Goal: Task Accomplishment & Management: Complete application form

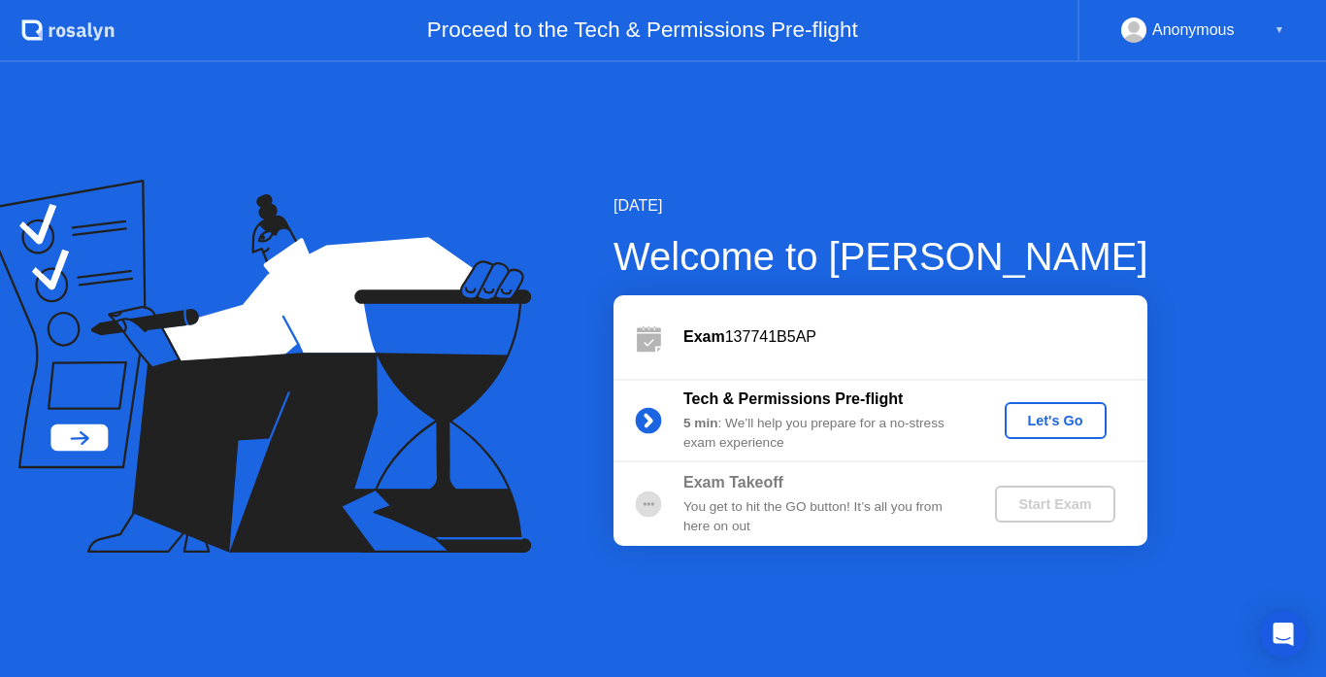
click at [1047, 414] on div "Let's Go" at bounding box center [1056, 421] width 86 height 16
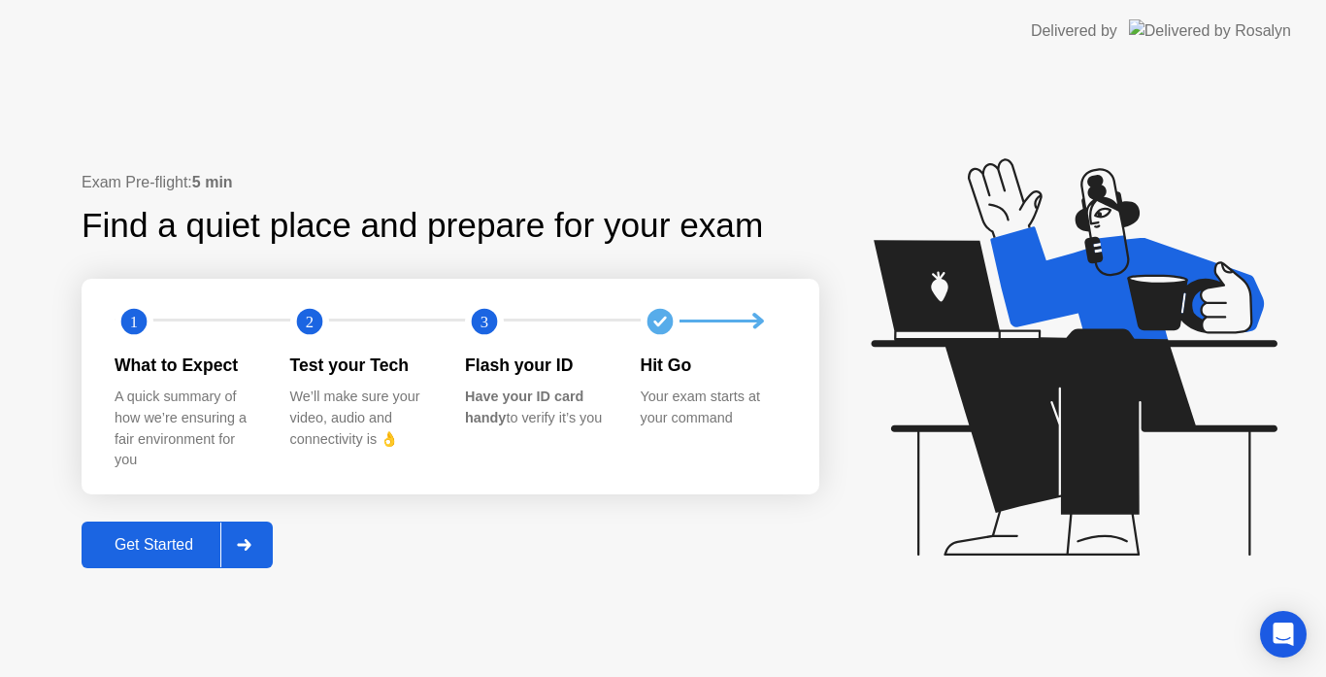
click at [176, 549] on div "Get Started" at bounding box center [153, 544] width 133 height 17
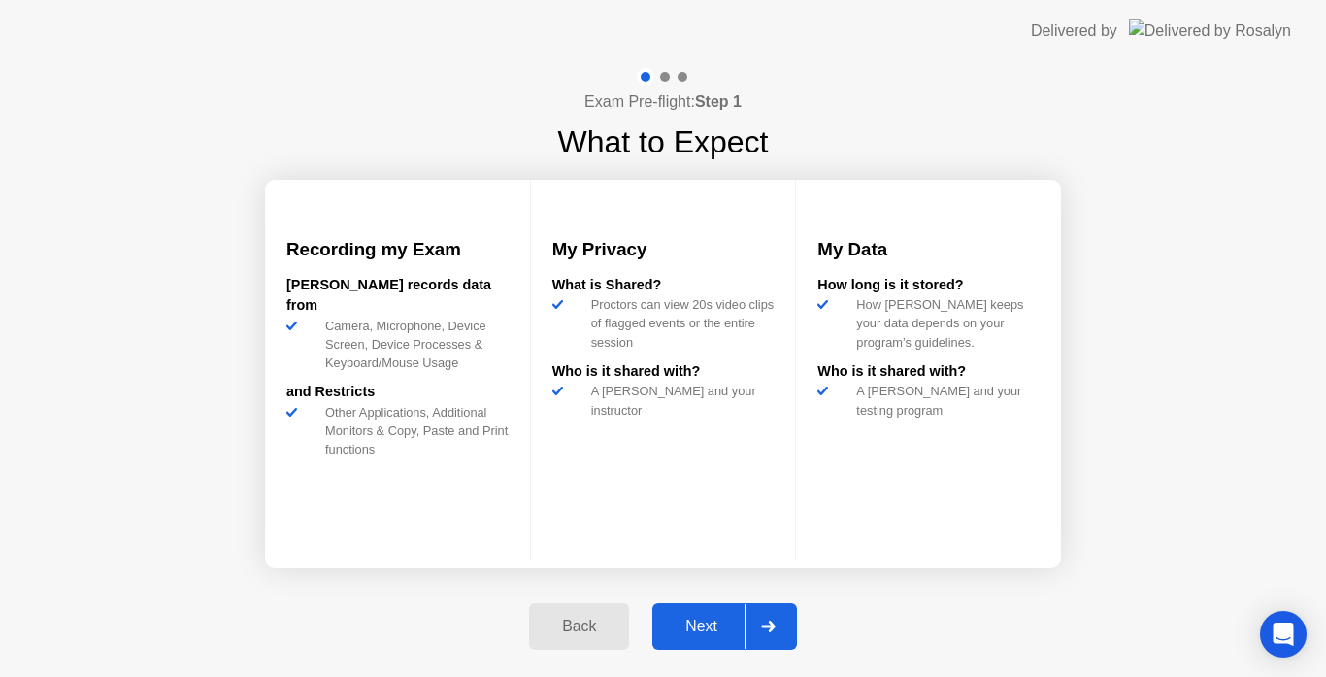
click at [700, 625] on div "Next" at bounding box center [701, 626] width 86 height 17
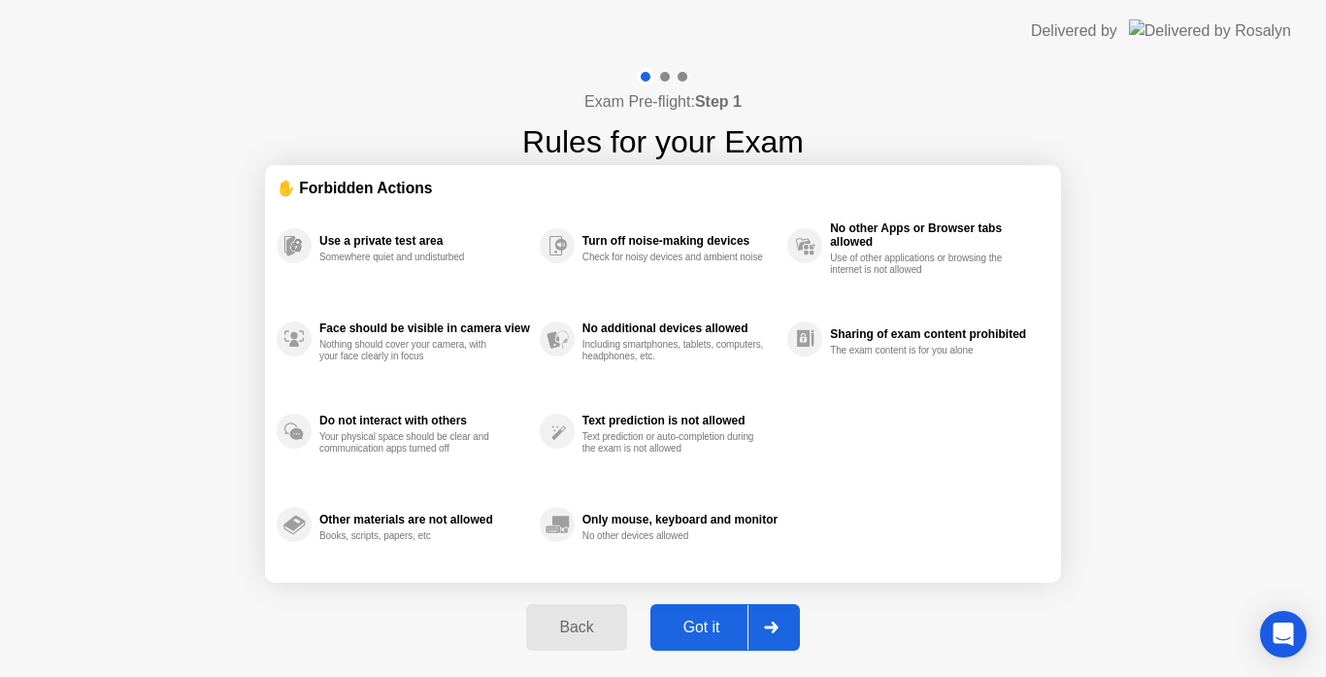
click at [700, 625] on div "Got it" at bounding box center [701, 627] width 91 height 17
select select "**********"
select select "*******"
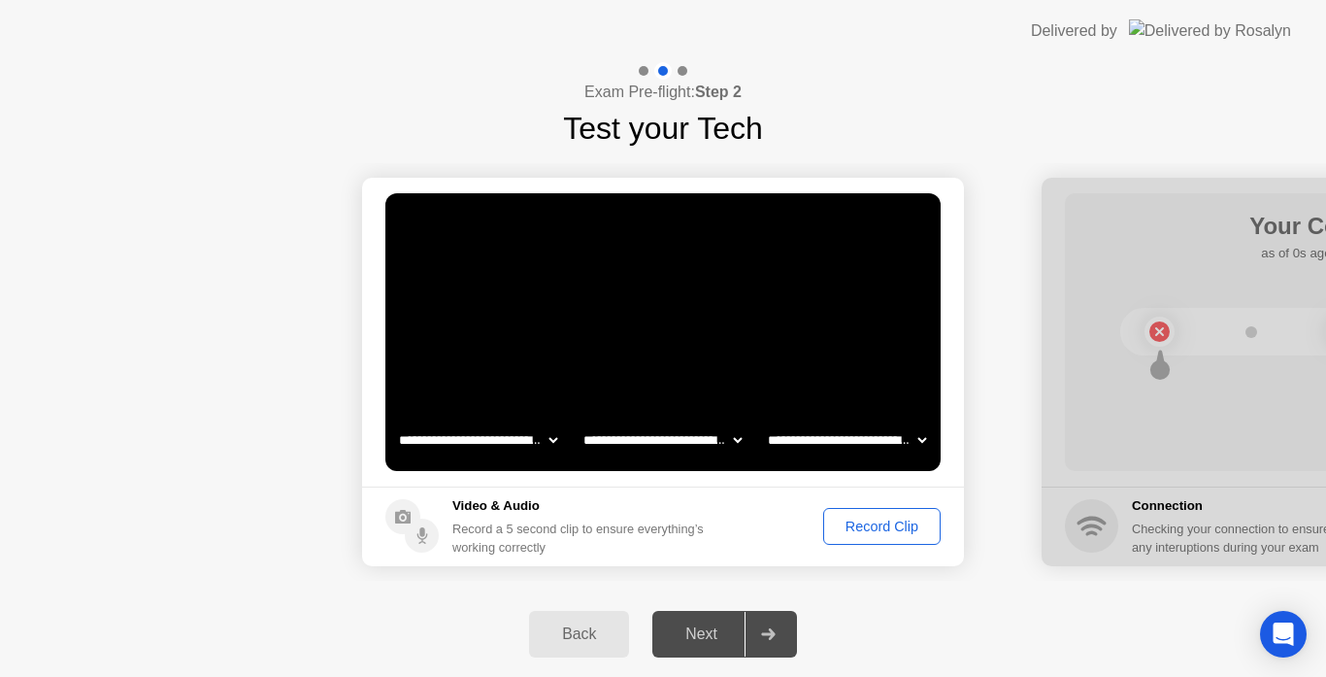
click at [862, 525] on div "Record Clip" at bounding box center [882, 526] width 104 height 16
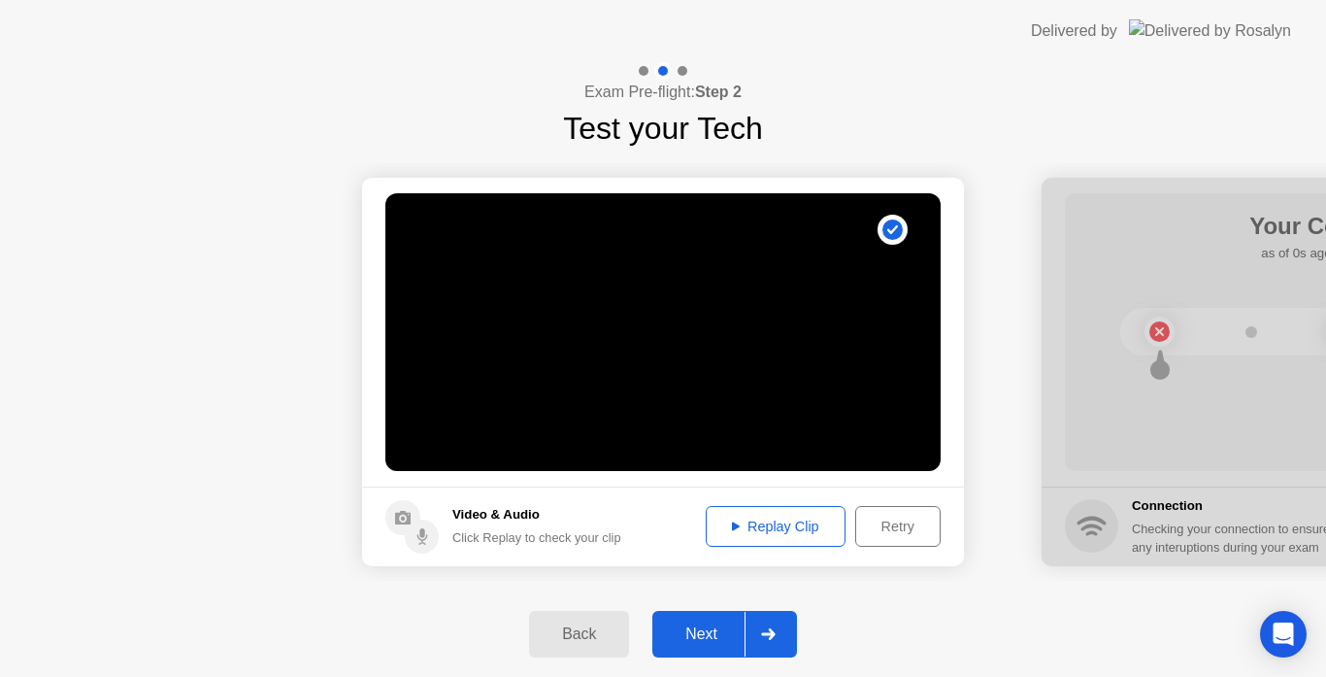
click at [693, 630] on div "Next" at bounding box center [701, 633] width 86 height 17
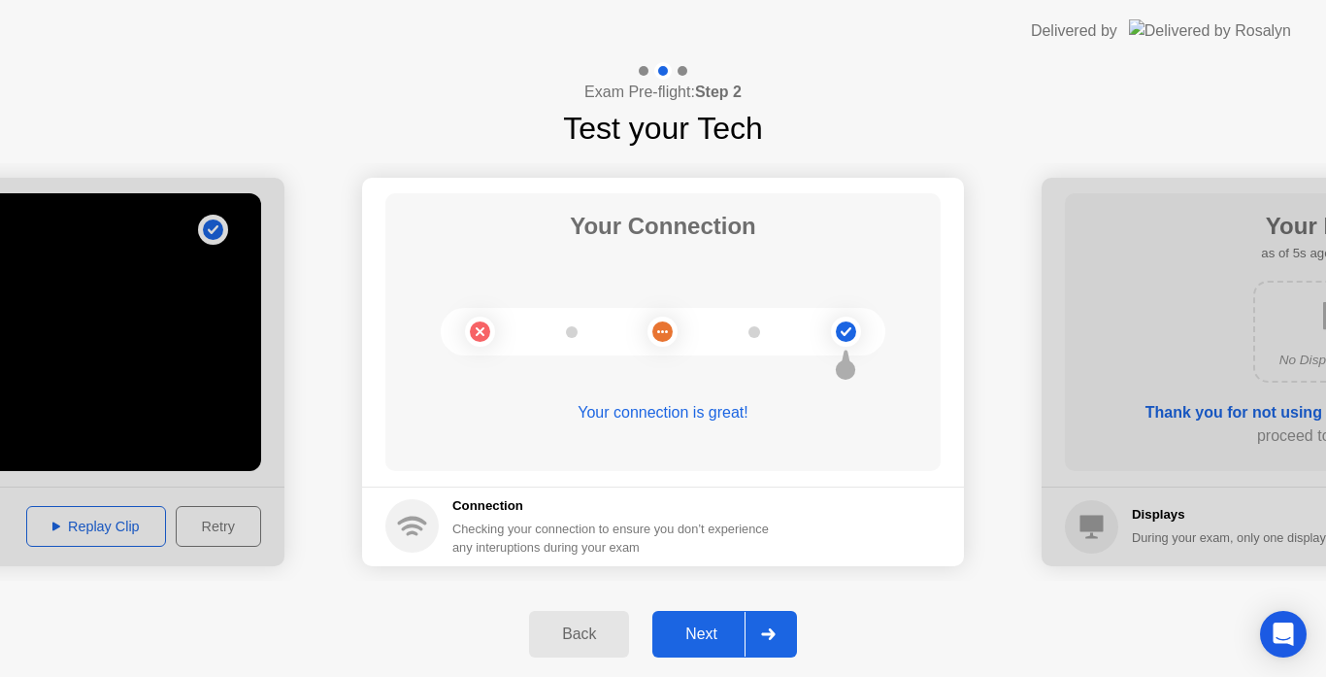
click at [694, 630] on div "Next" at bounding box center [701, 633] width 86 height 17
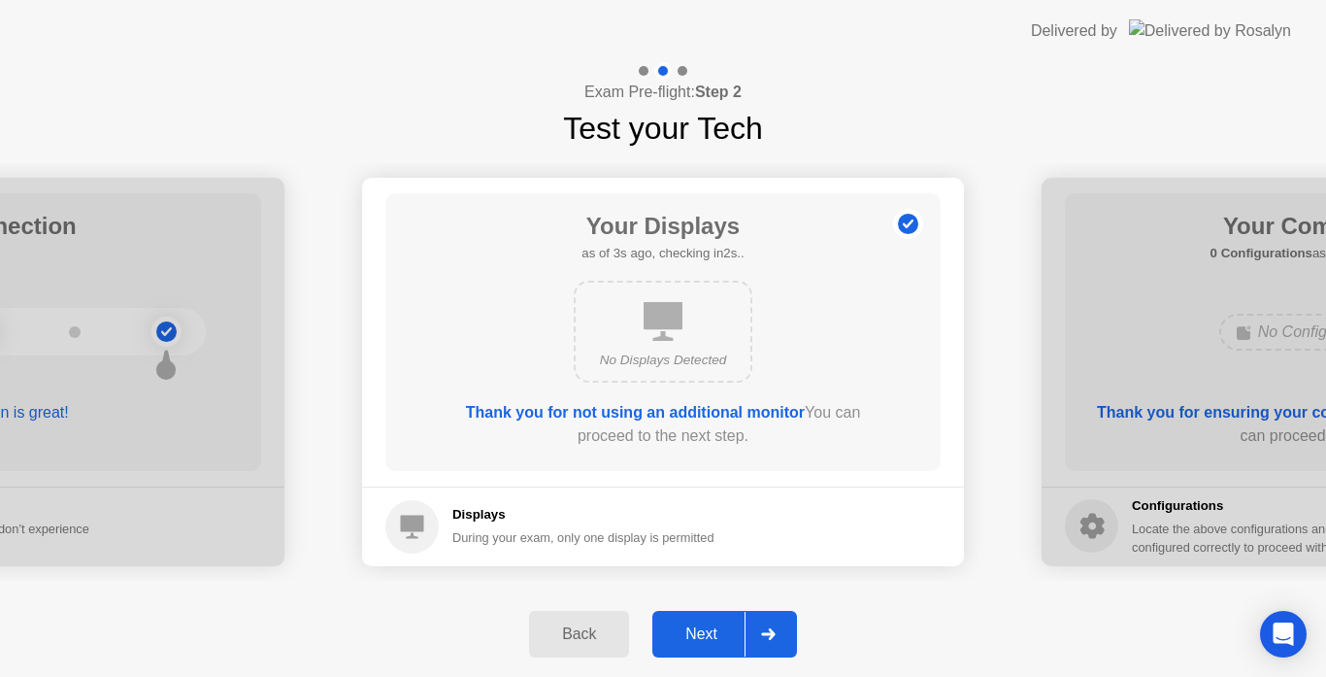
click at [694, 630] on div "Next" at bounding box center [701, 633] width 86 height 17
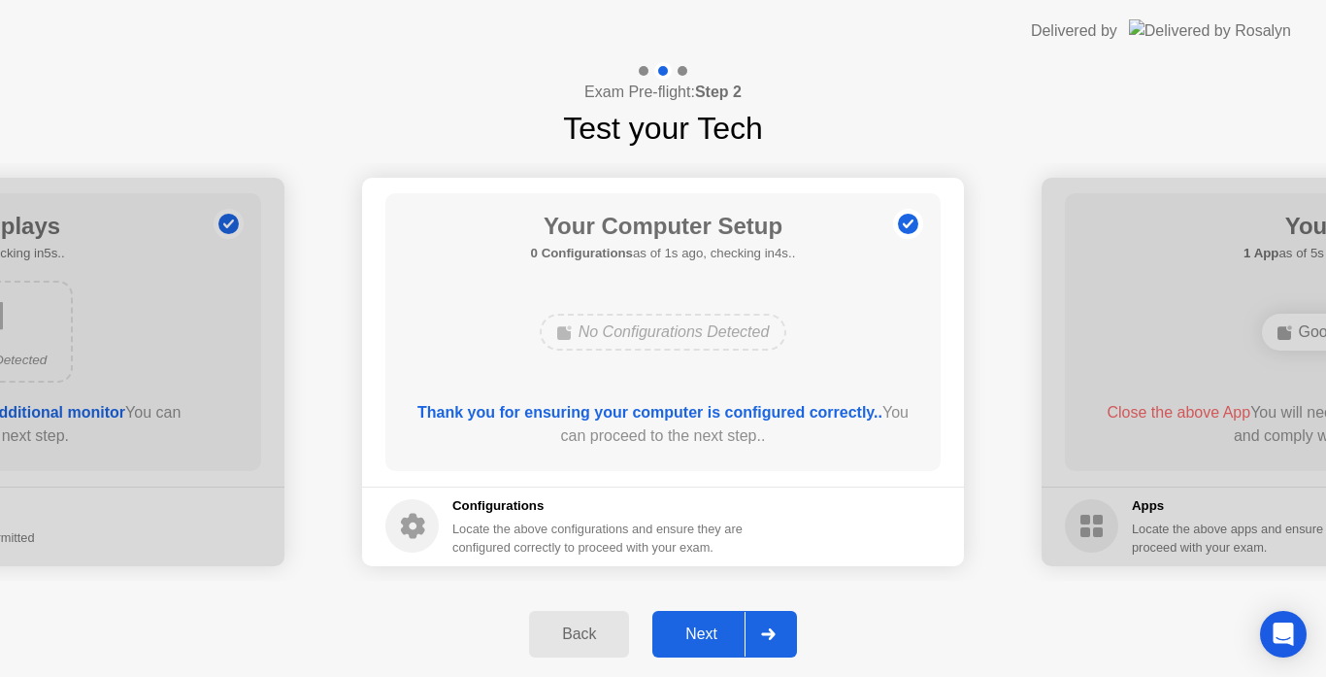
click at [694, 630] on div "Next" at bounding box center [701, 633] width 86 height 17
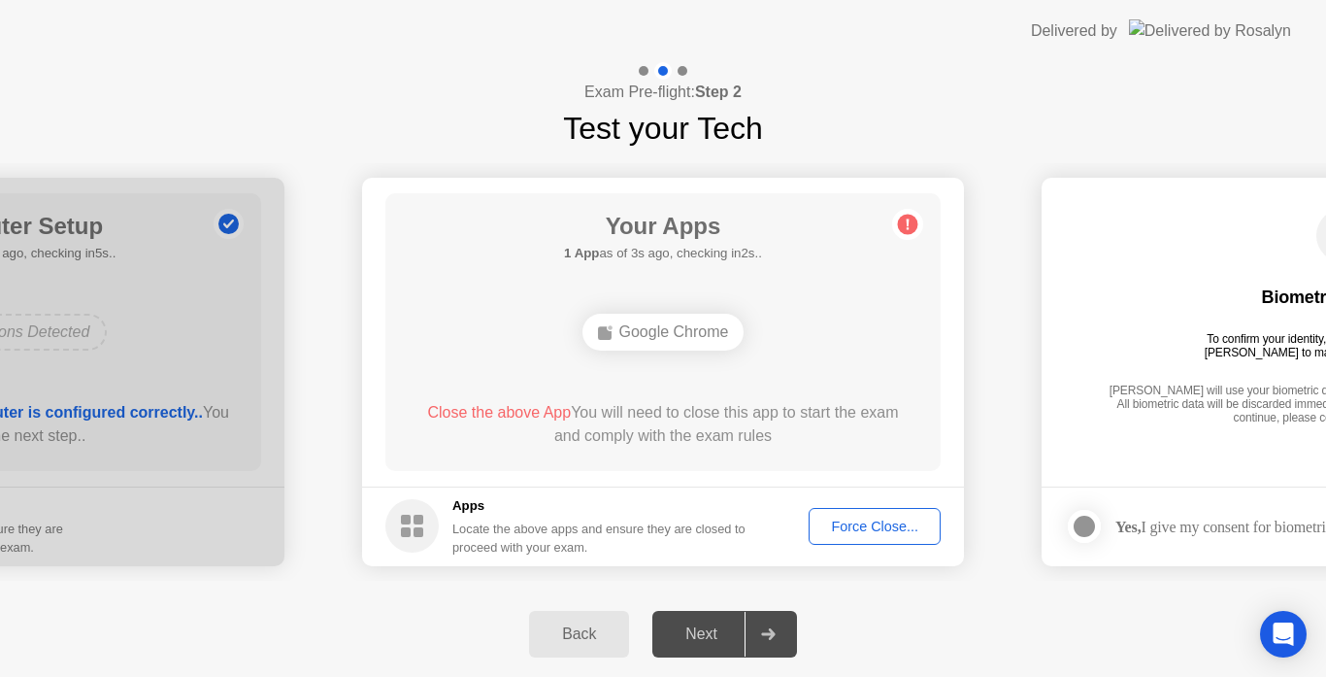
click at [688, 629] on div "Next" at bounding box center [701, 633] width 86 height 17
click at [849, 529] on div "Force Close..." at bounding box center [875, 526] width 118 height 16
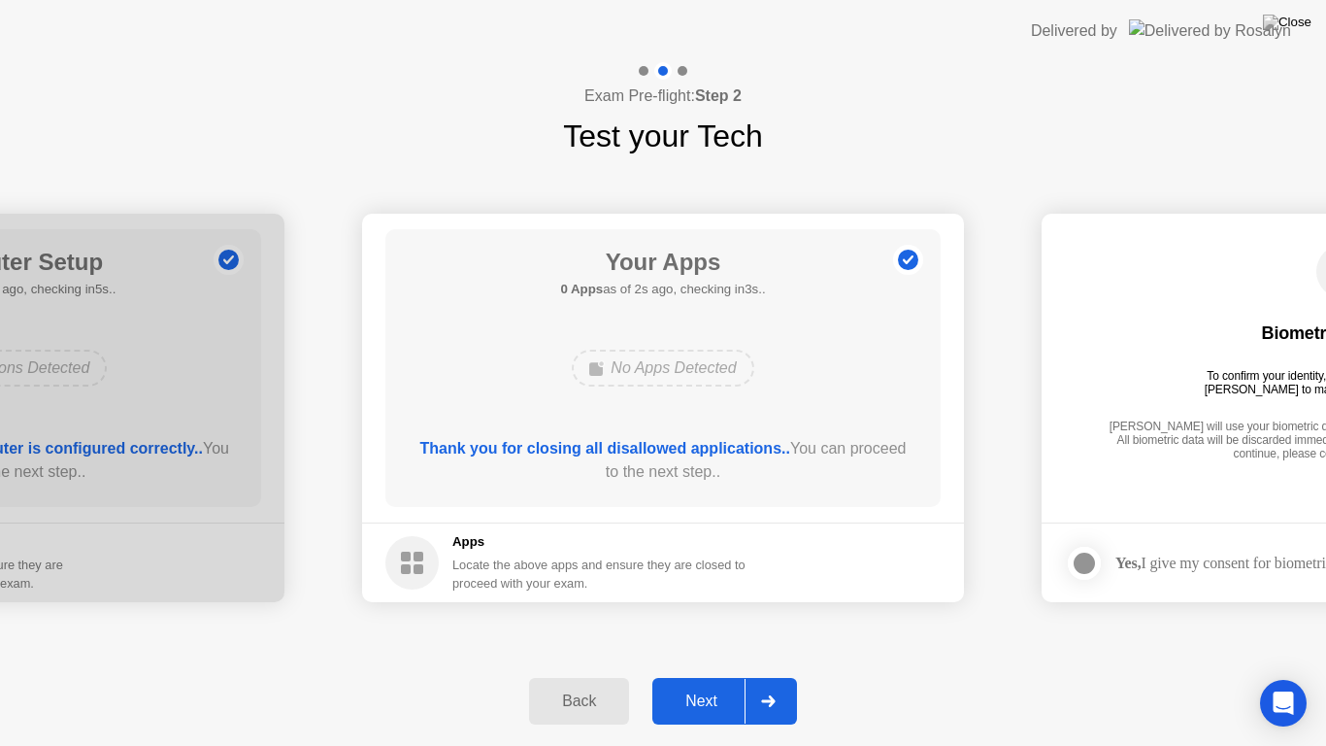
click at [695, 676] on div "Next" at bounding box center [701, 700] width 86 height 17
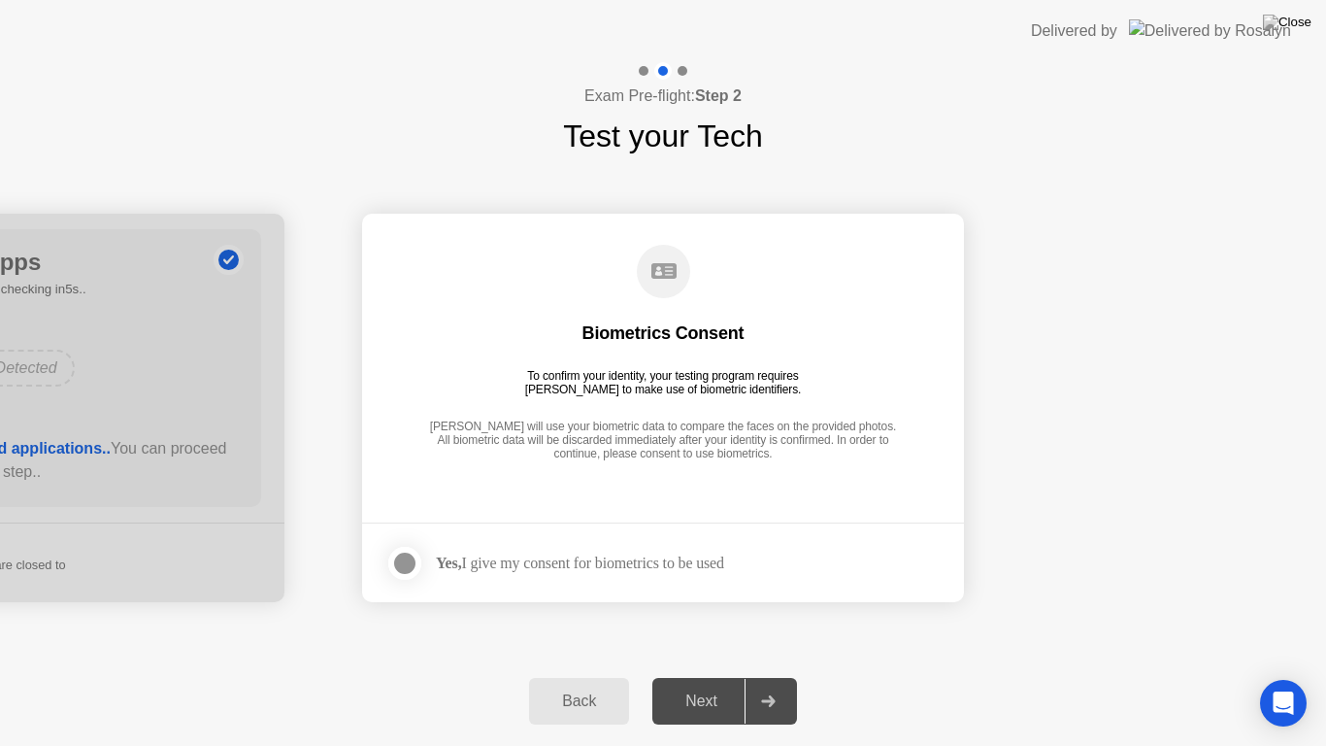
click at [404, 565] on div at bounding box center [404, 563] width 23 height 23
click at [689, 676] on div "Next" at bounding box center [701, 700] width 86 height 17
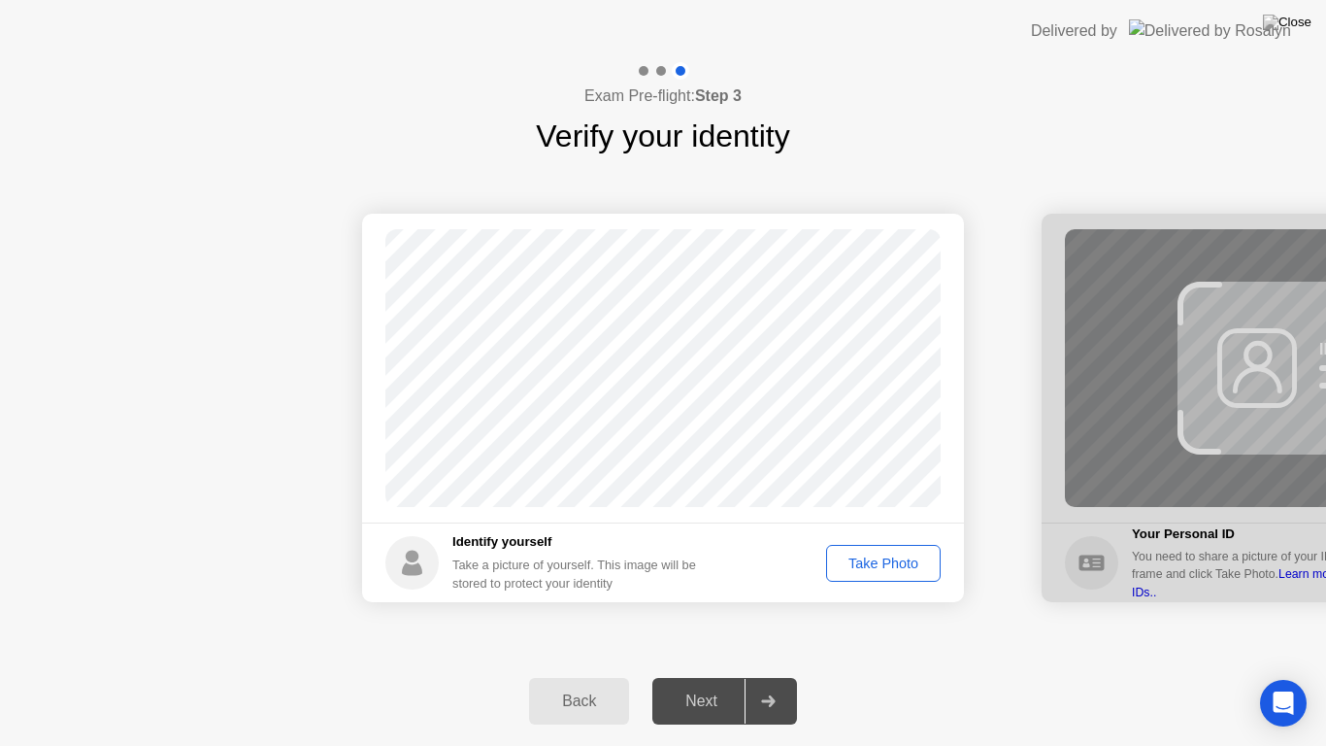
click at [860, 561] on div "Take Photo" at bounding box center [883, 563] width 101 height 16
click at [692, 676] on div "Next" at bounding box center [701, 700] width 86 height 17
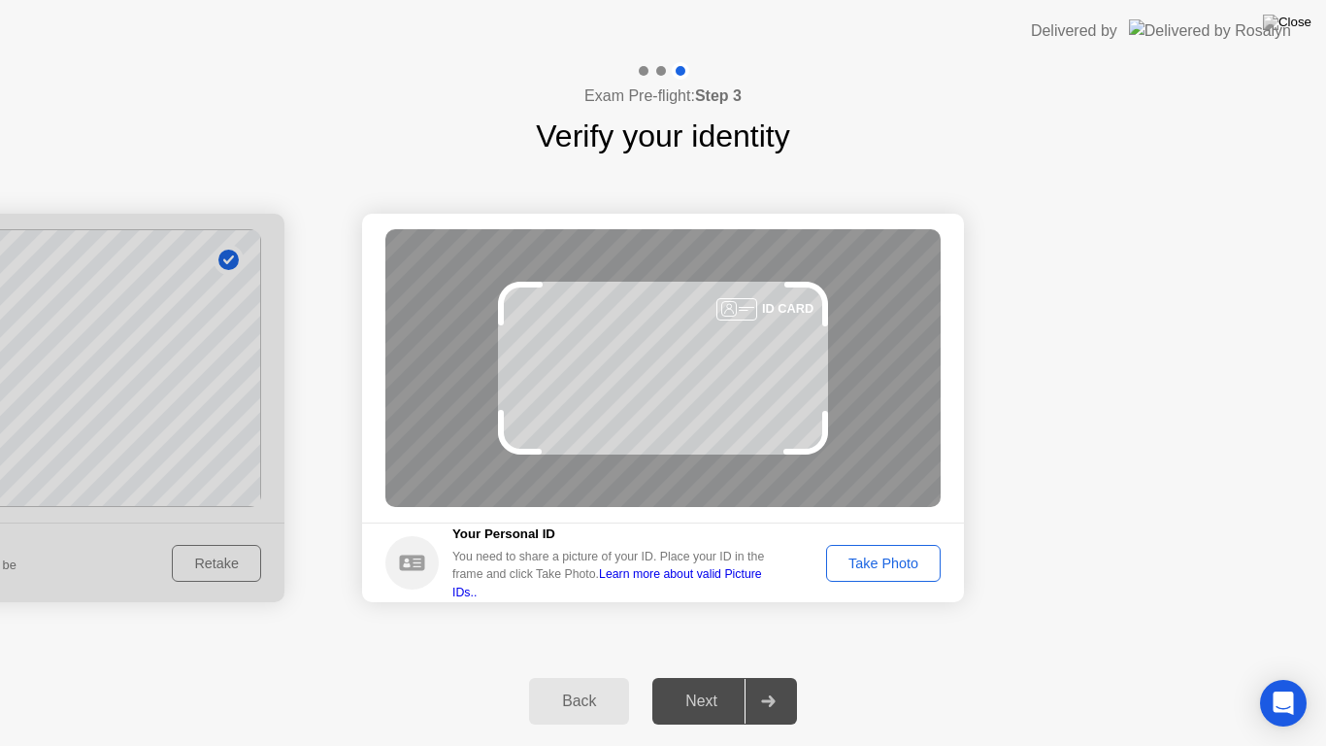
click at [892, 571] on div "Take Photo" at bounding box center [883, 563] width 101 height 16
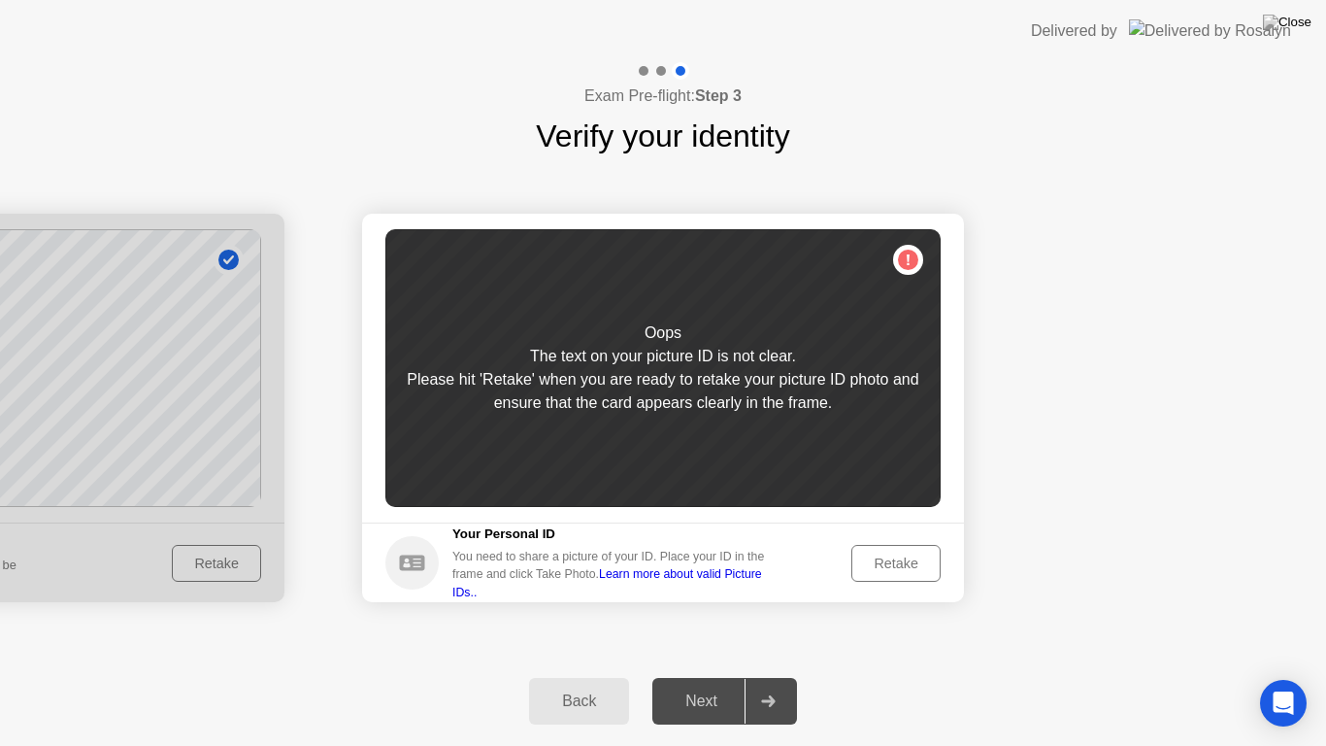
click at [892, 568] on div "Retake" at bounding box center [896, 563] width 76 height 16
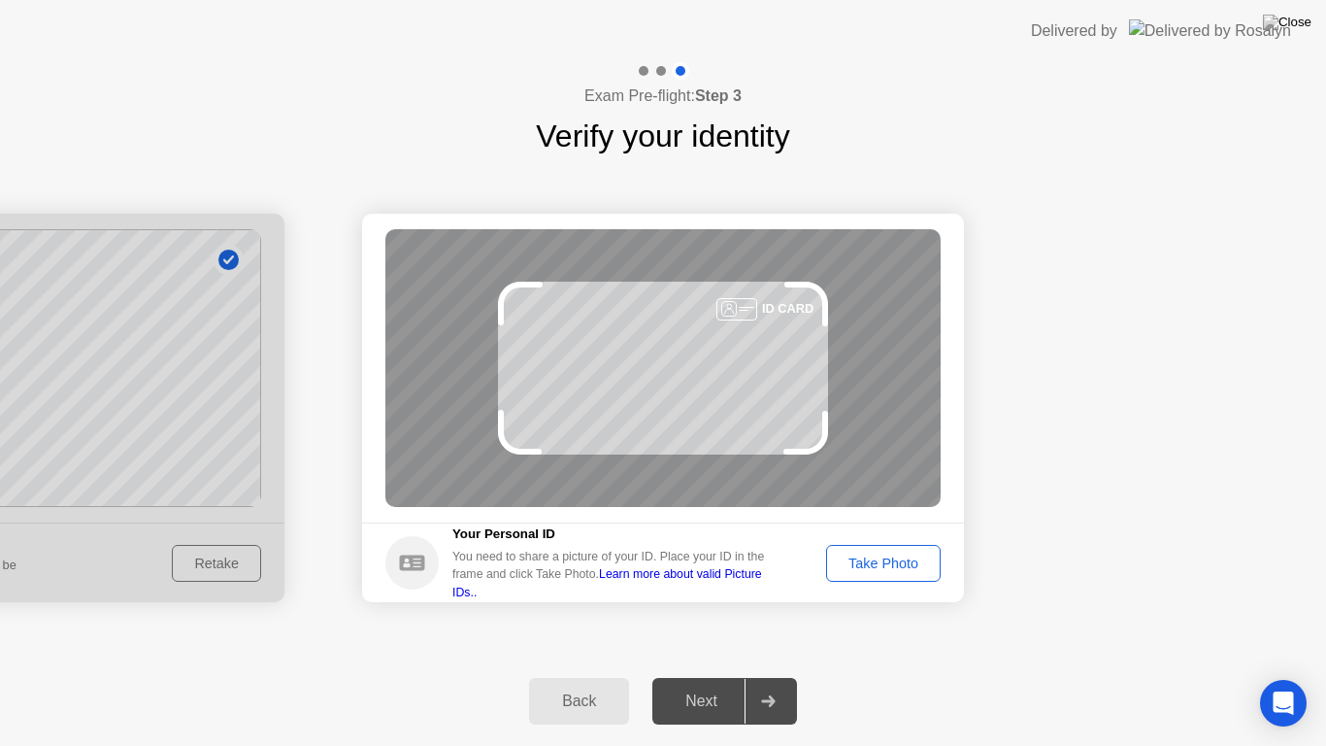
click at [903, 568] on div "Take Photo" at bounding box center [883, 563] width 101 height 16
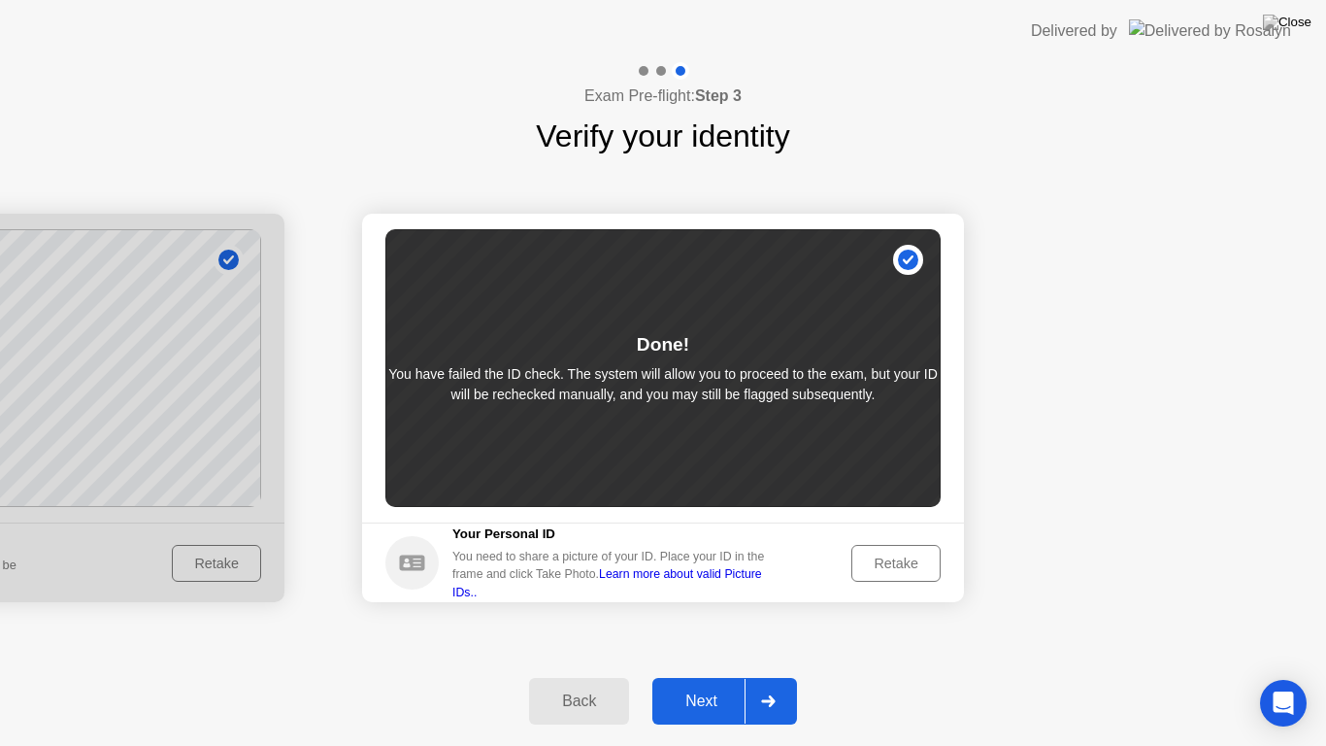
click at [694, 676] on div "Next" at bounding box center [701, 700] width 86 height 17
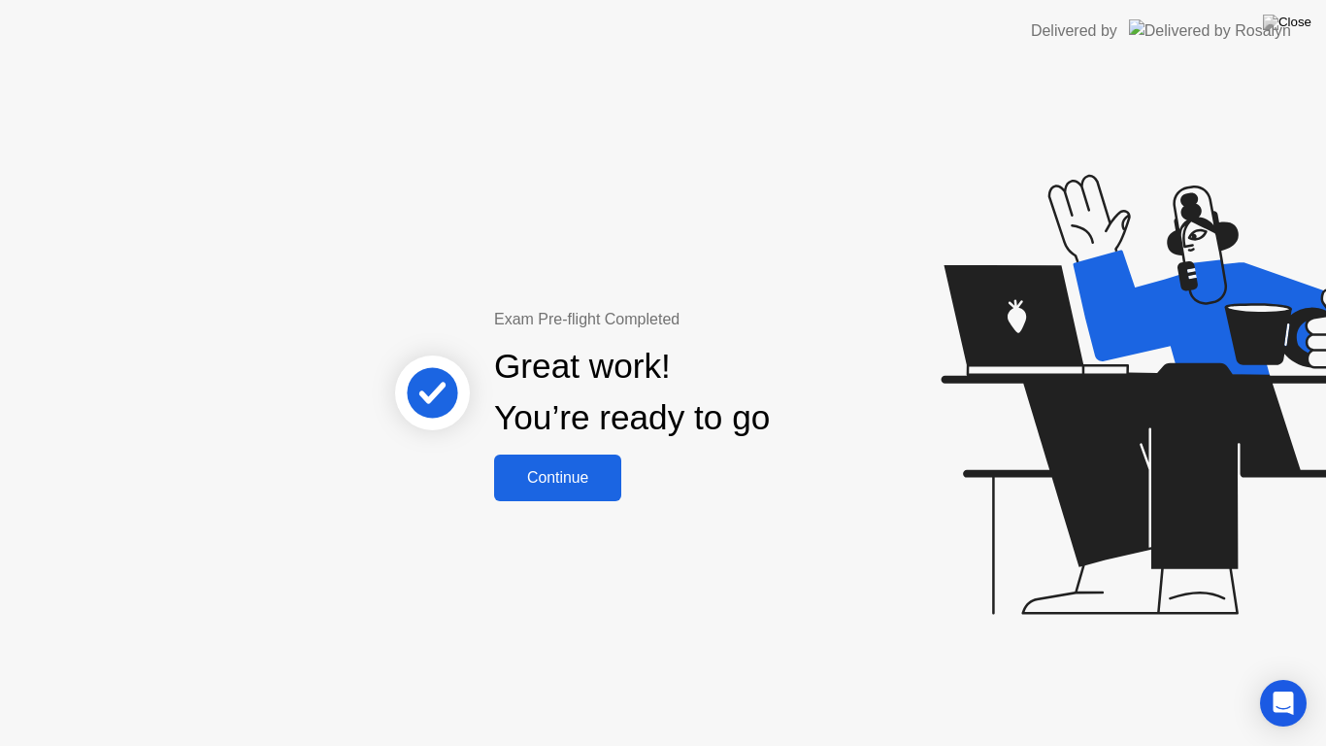
click at [592, 486] on div "Continue" at bounding box center [558, 477] width 116 height 17
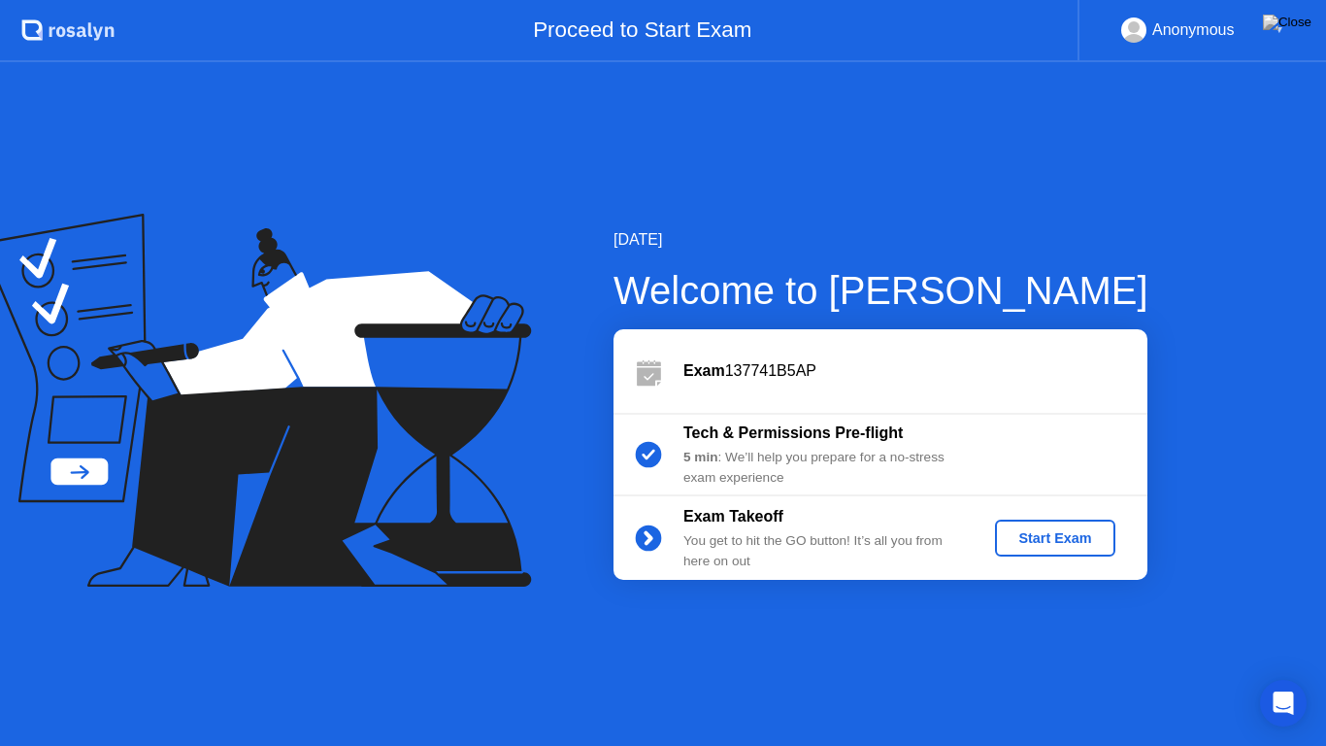
click at [1030, 532] on div "Start Exam" at bounding box center [1055, 538] width 104 height 16
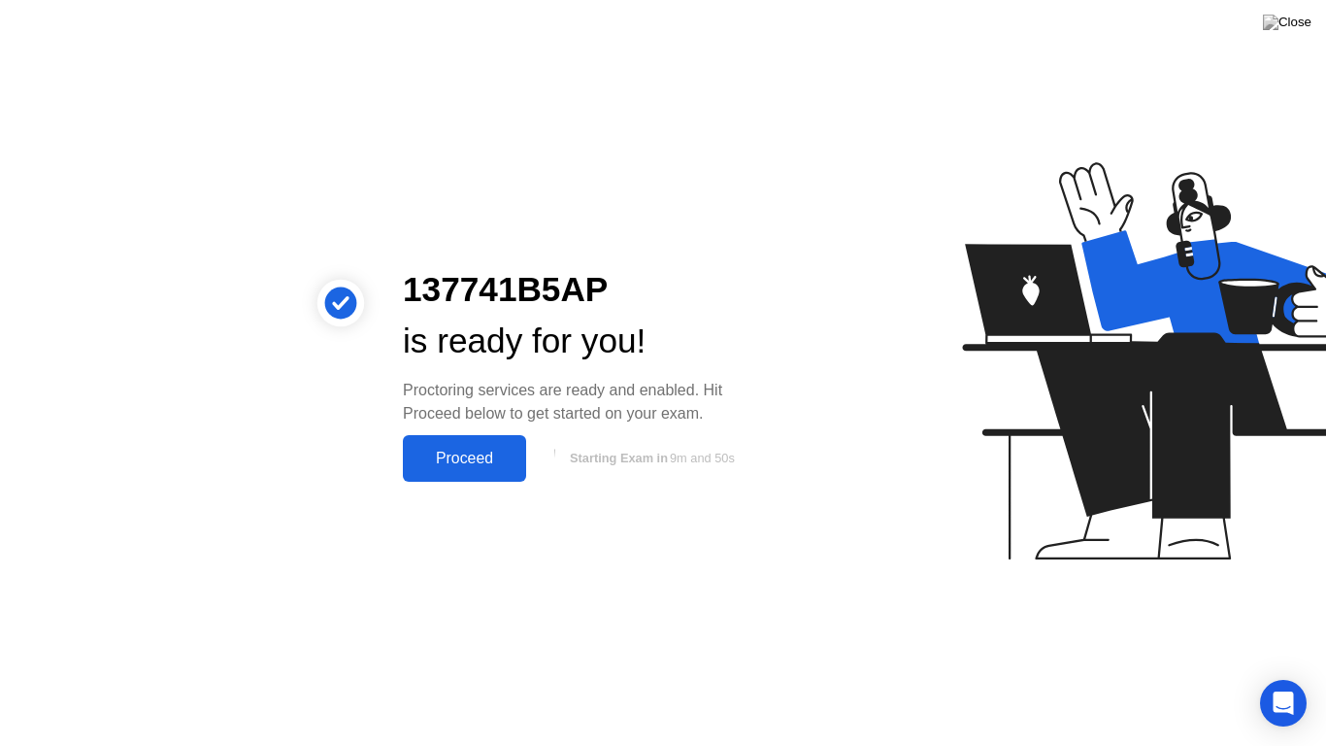
click at [478, 467] on div "Proceed" at bounding box center [465, 458] width 112 height 17
